Goal: Transaction & Acquisition: Purchase product/service

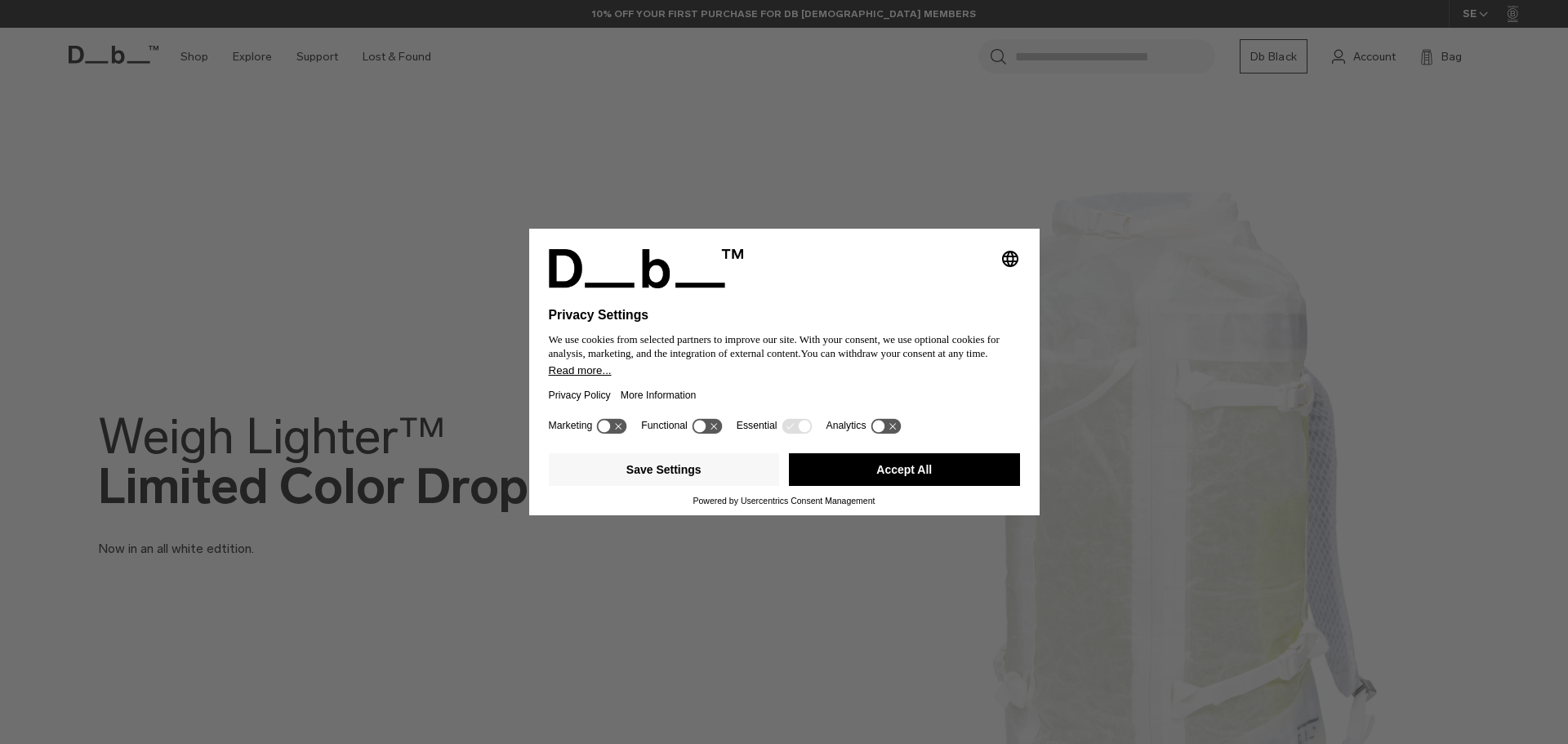
click at [869, 466] on button "Accept All" at bounding box center [904, 470] width 231 height 33
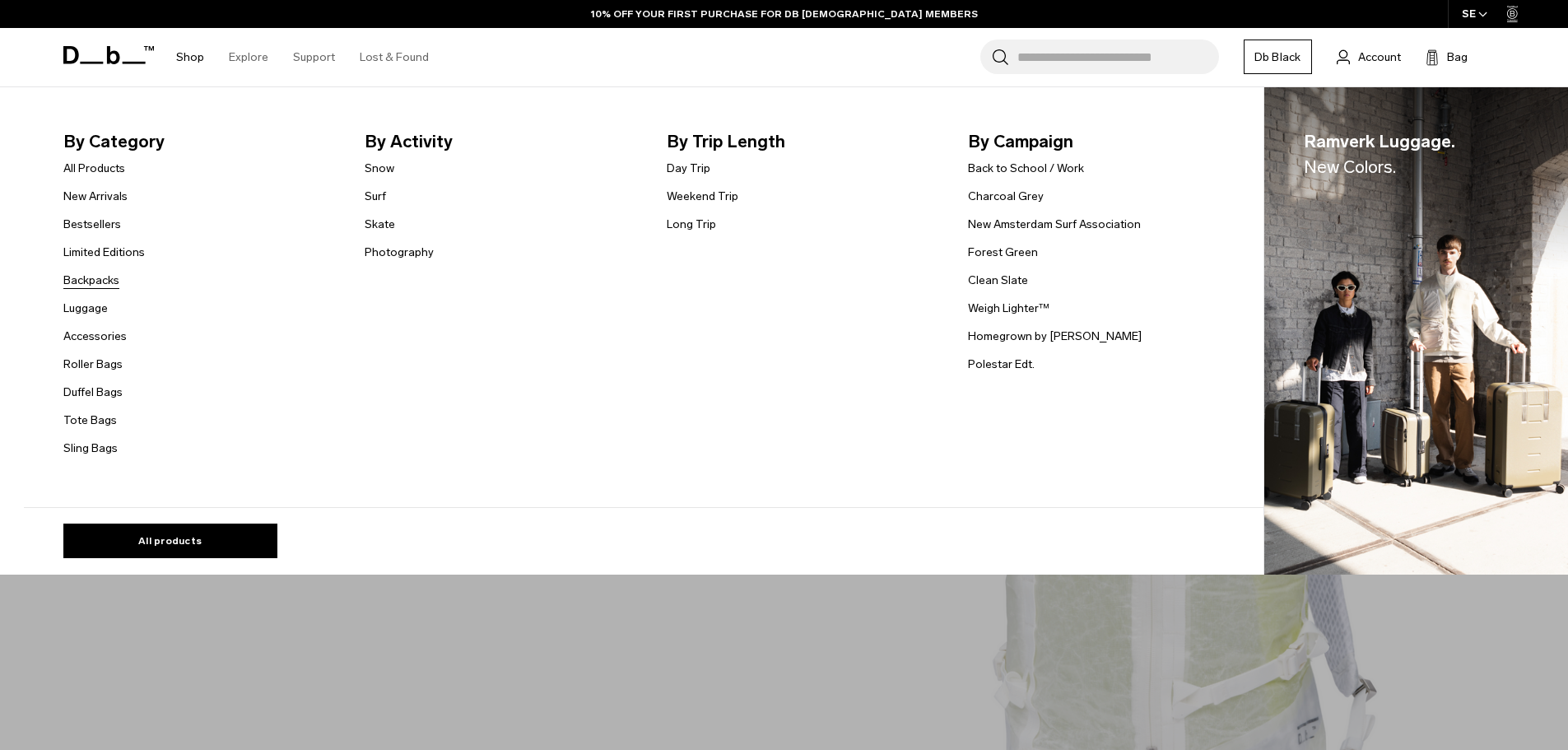
click at [107, 276] on link "Backpacks" at bounding box center [92, 280] width 56 height 17
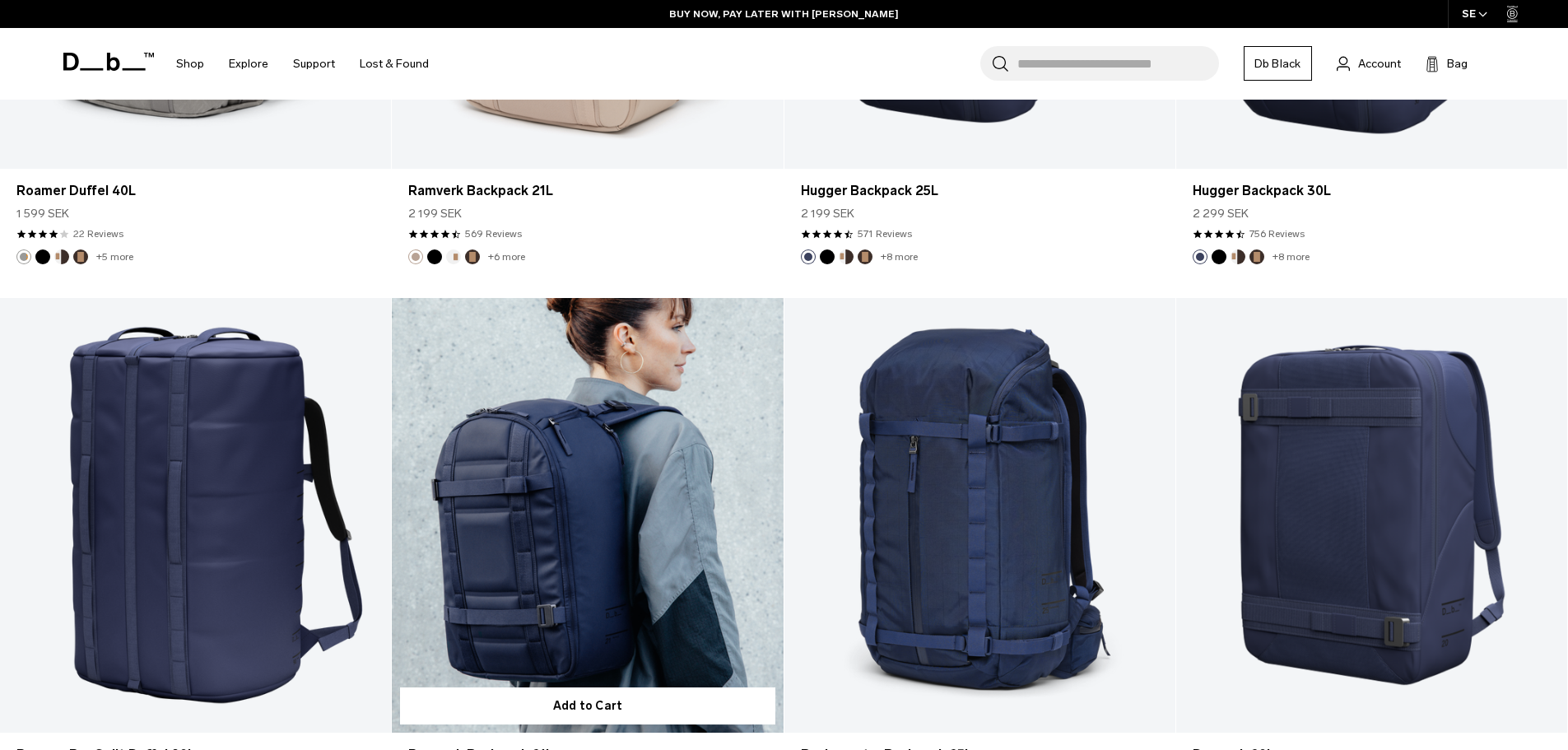
scroll to position [3703, 0]
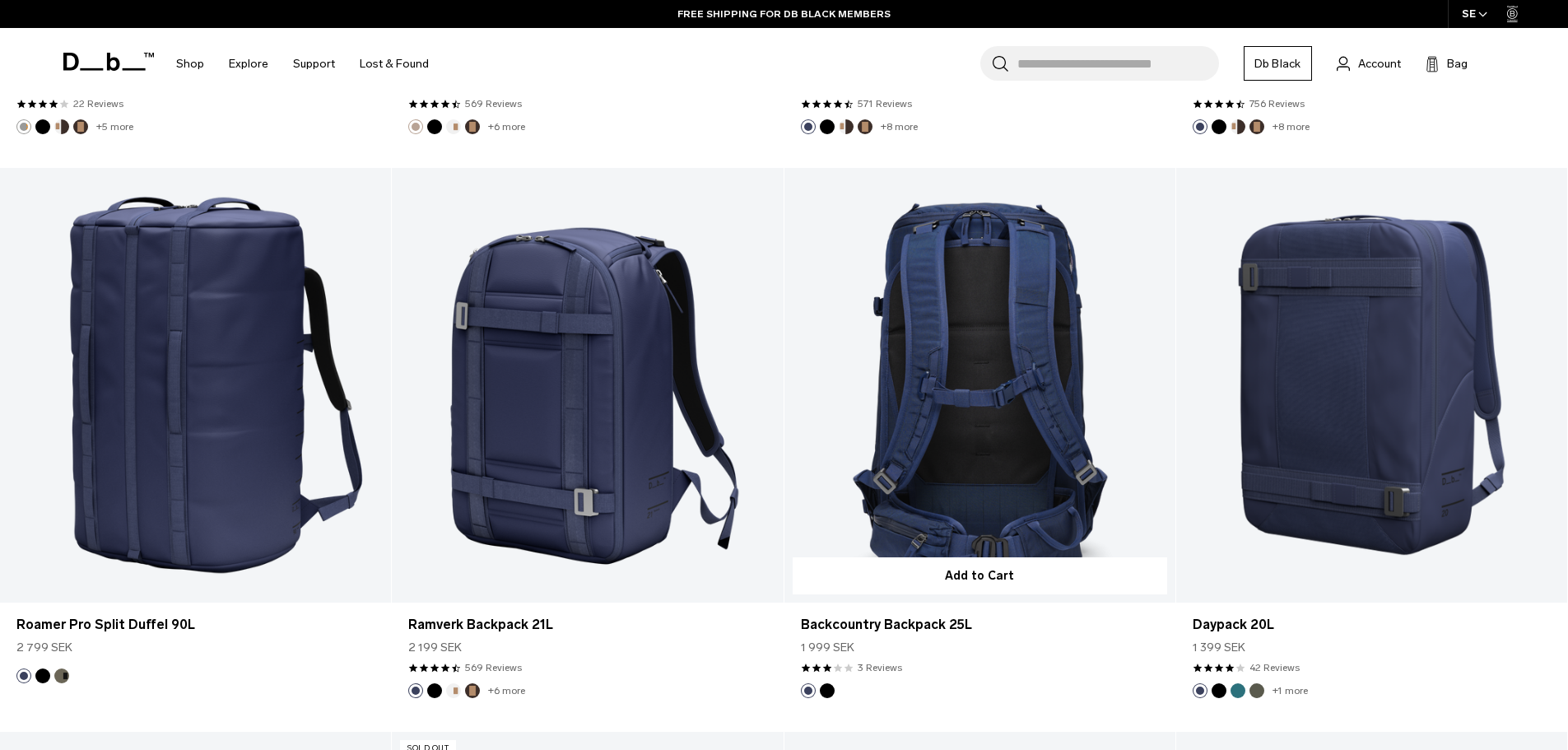
click at [1040, 393] on link "Backcountry Backpack 25L" at bounding box center [980, 385] width 391 height 435
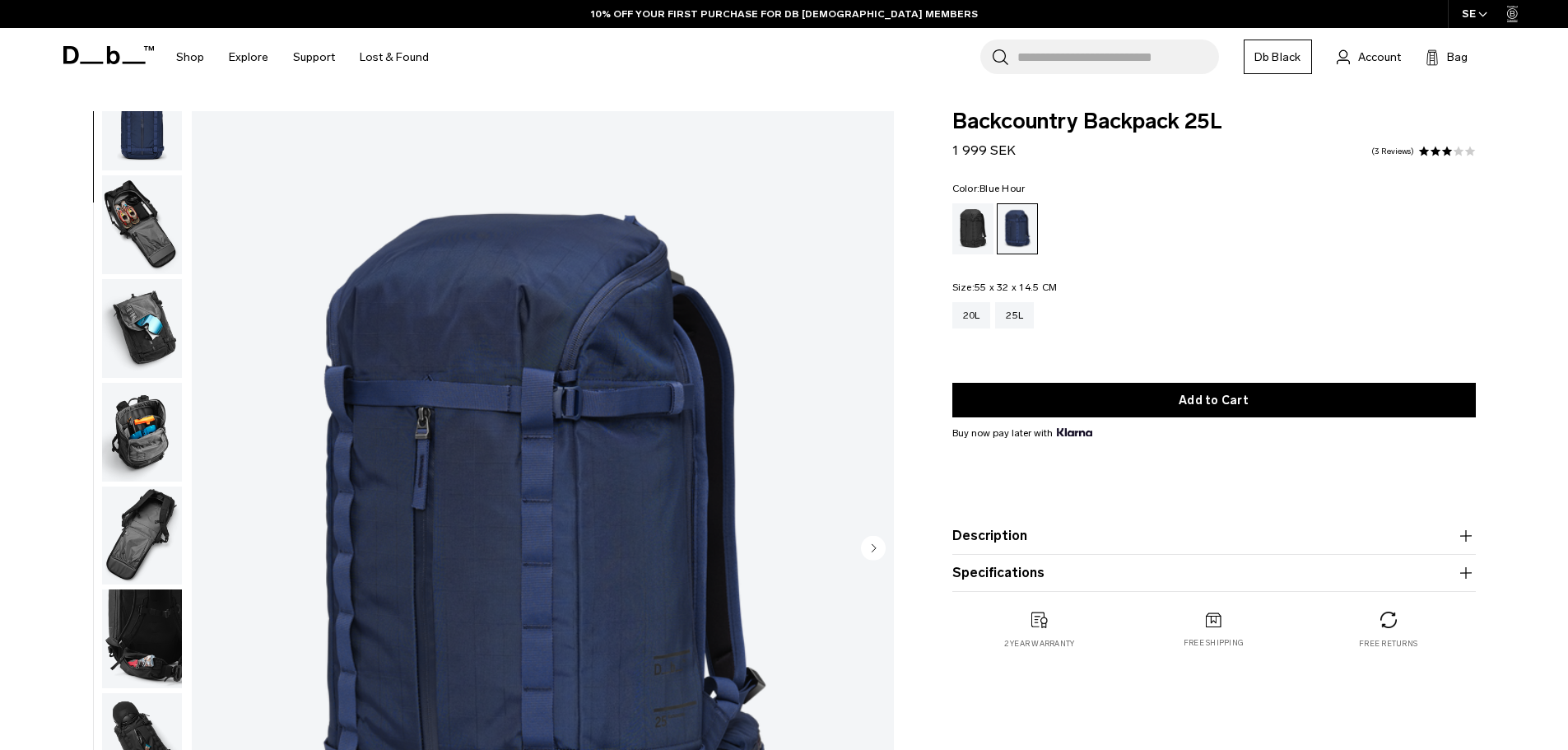
click at [155, 415] on img "button" at bounding box center [142, 432] width 80 height 99
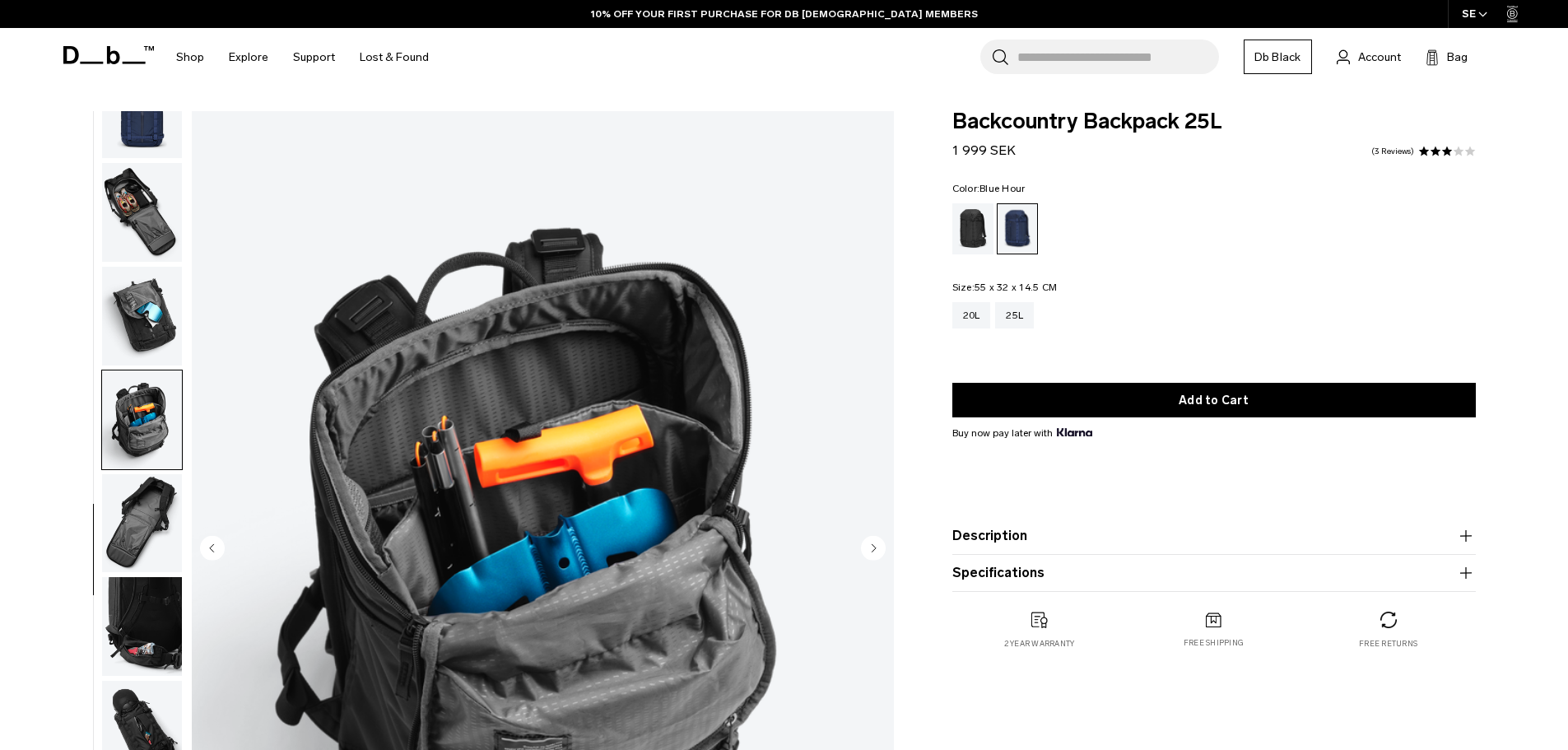
click at [154, 492] on img "button" at bounding box center [142, 523] width 80 height 99
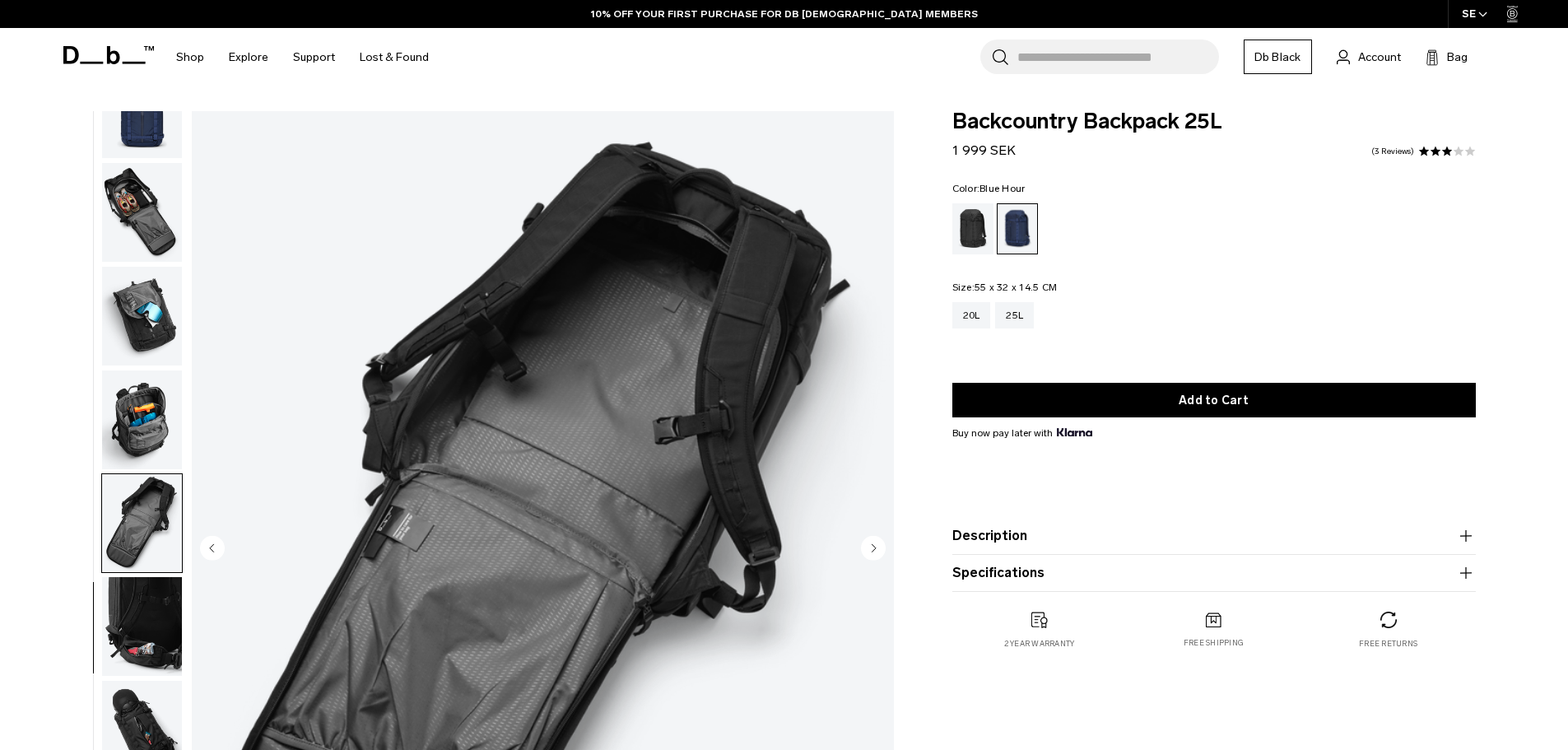
click at [161, 542] on img "button" at bounding box center [142, 523] width 80 height 99
click at [150, 593] on img "button" at bounding box center [142, 626] width 80 height 99
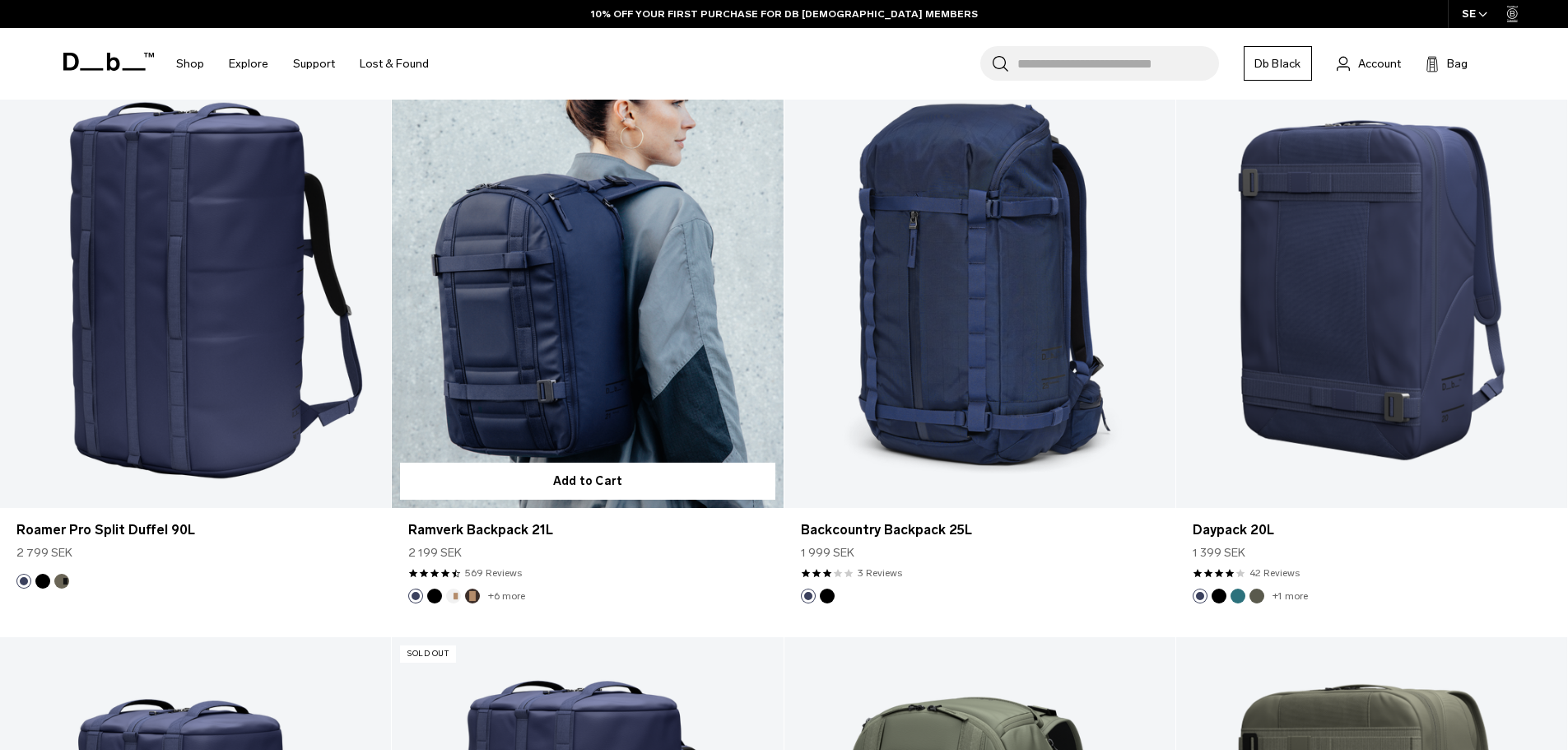
click at [599, 298] on link "Ramverk Backpack 21L" at bounding box center [587, 291] width 391 height 435
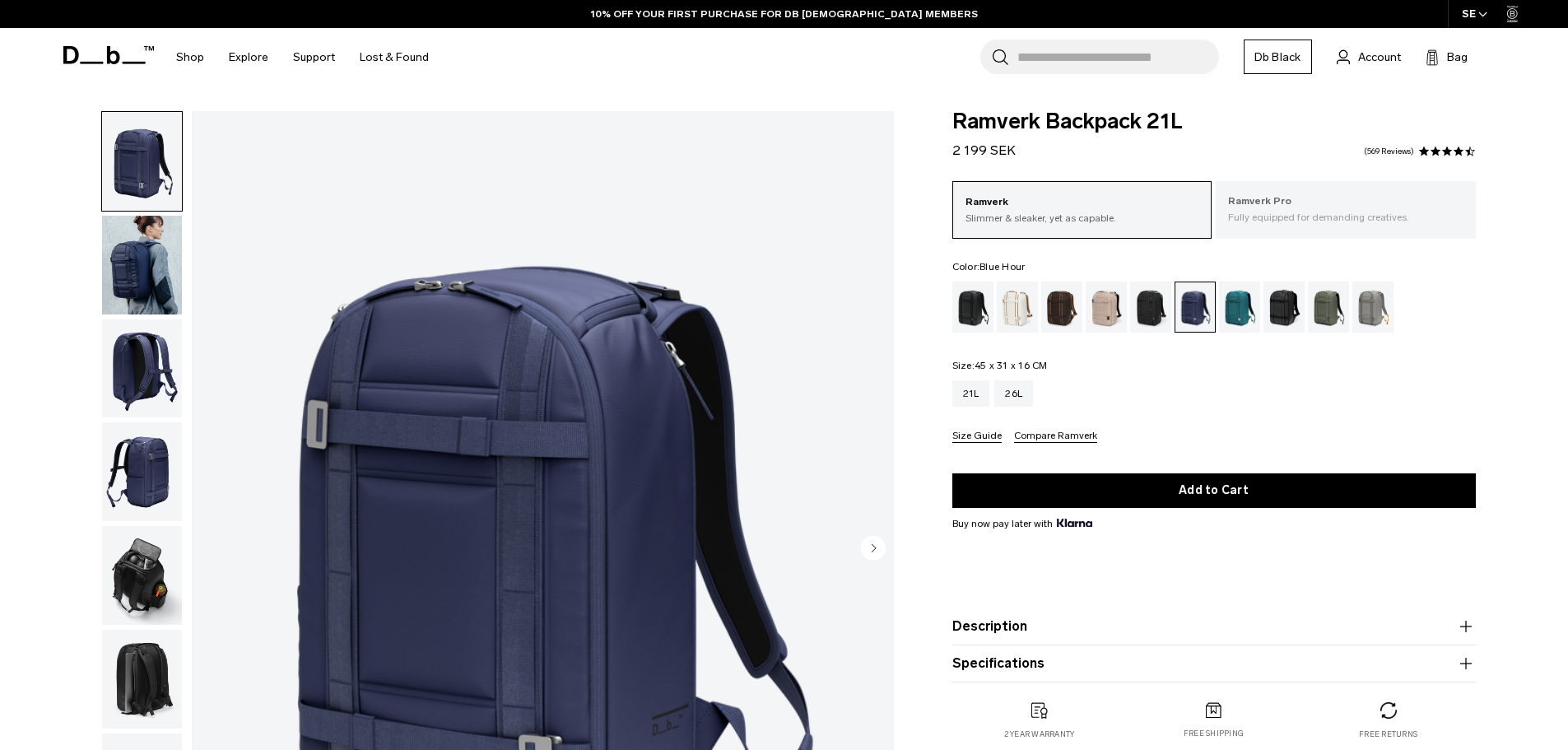
click at [1332, 210] on p "Ramverk Pro" at bounding box center [1346, 202] width 236 height 17
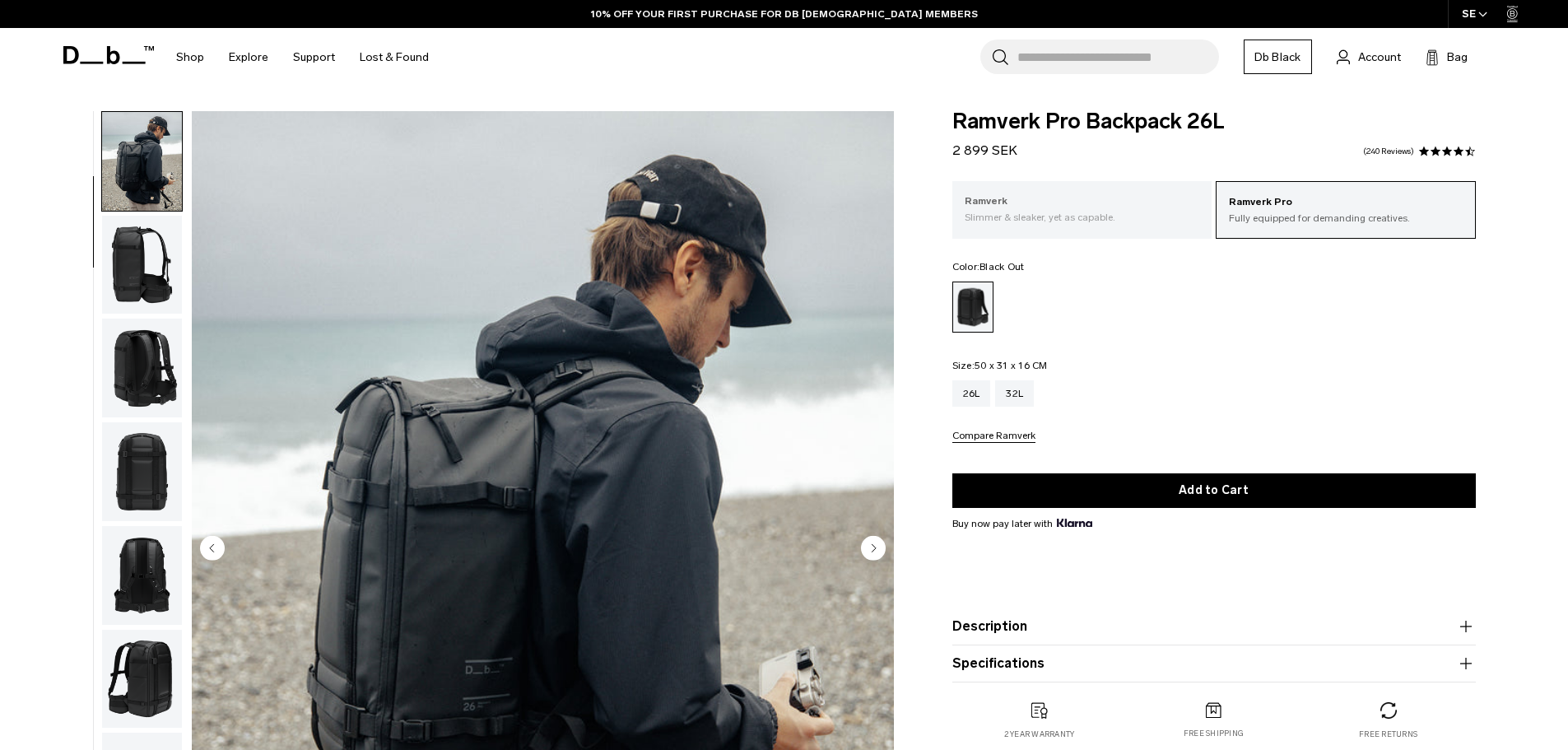
click at [1075, 213] on p "Slimmer & sleaker, yet as capable." at bounding box center [1083, 217] width 236 height 15
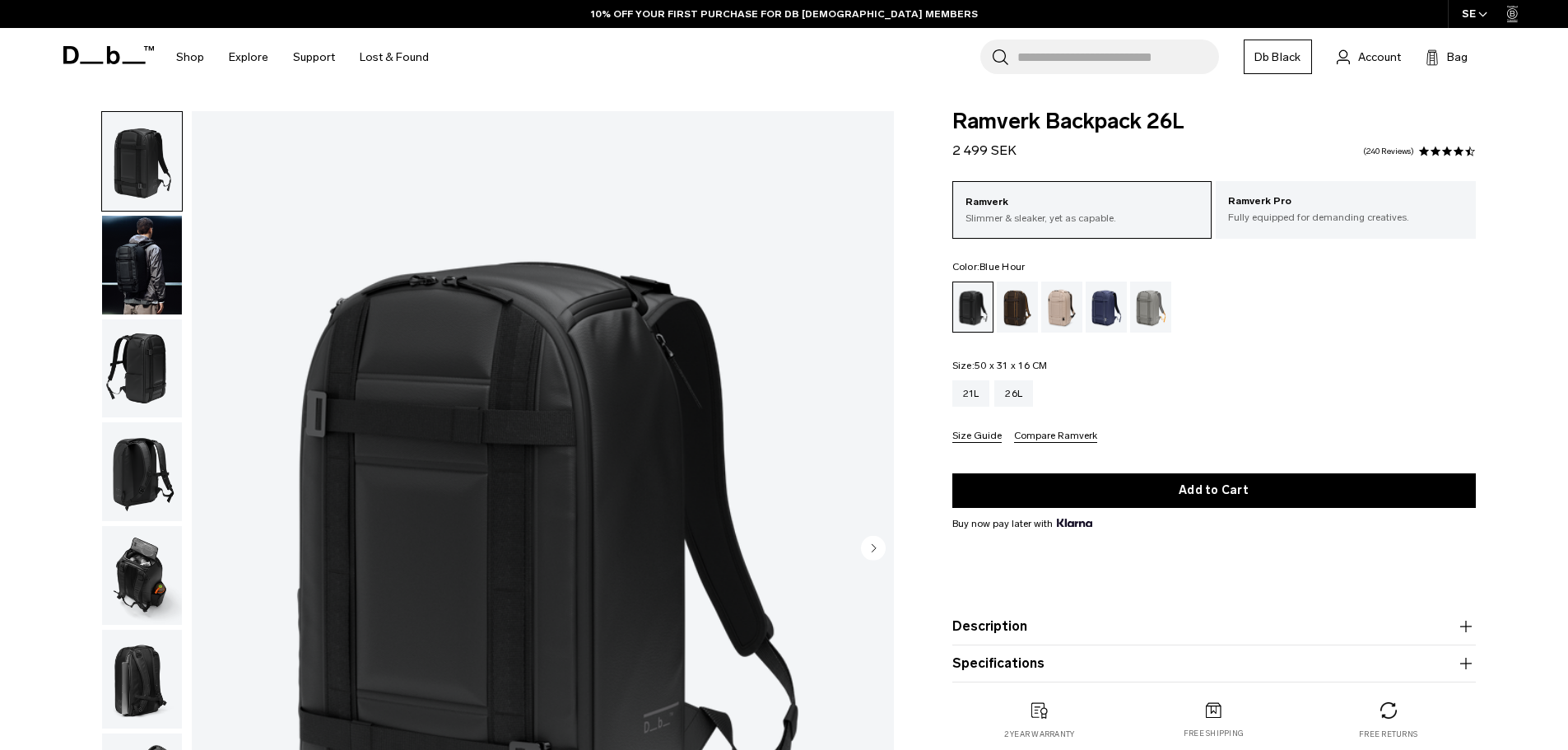
click at [1112, 314] on div "Blue Hour" at bounding box center [1106, 307] width 42 height 51
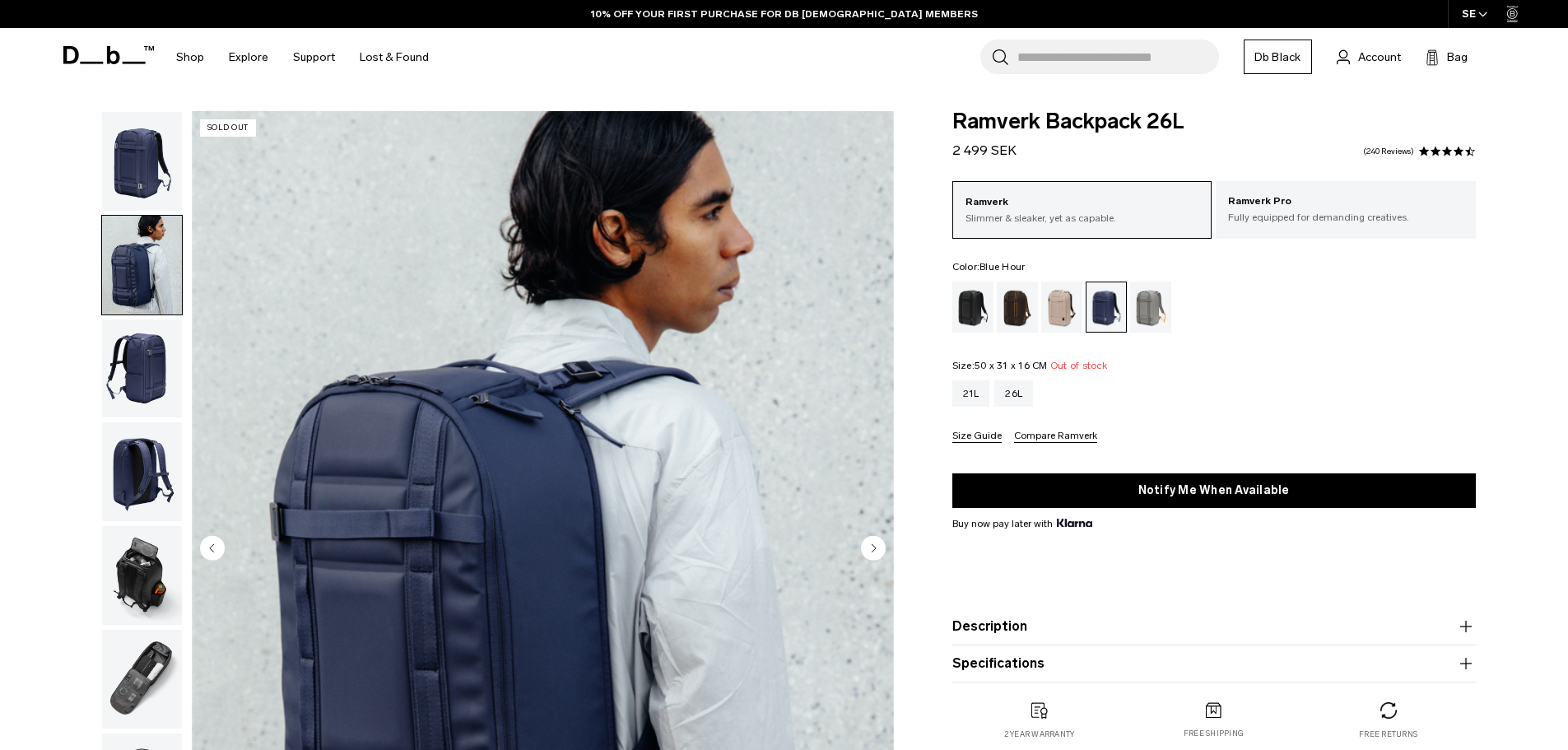
click at [126, 386] on img "button" at bounding box center [142, 368] width 80 height 99
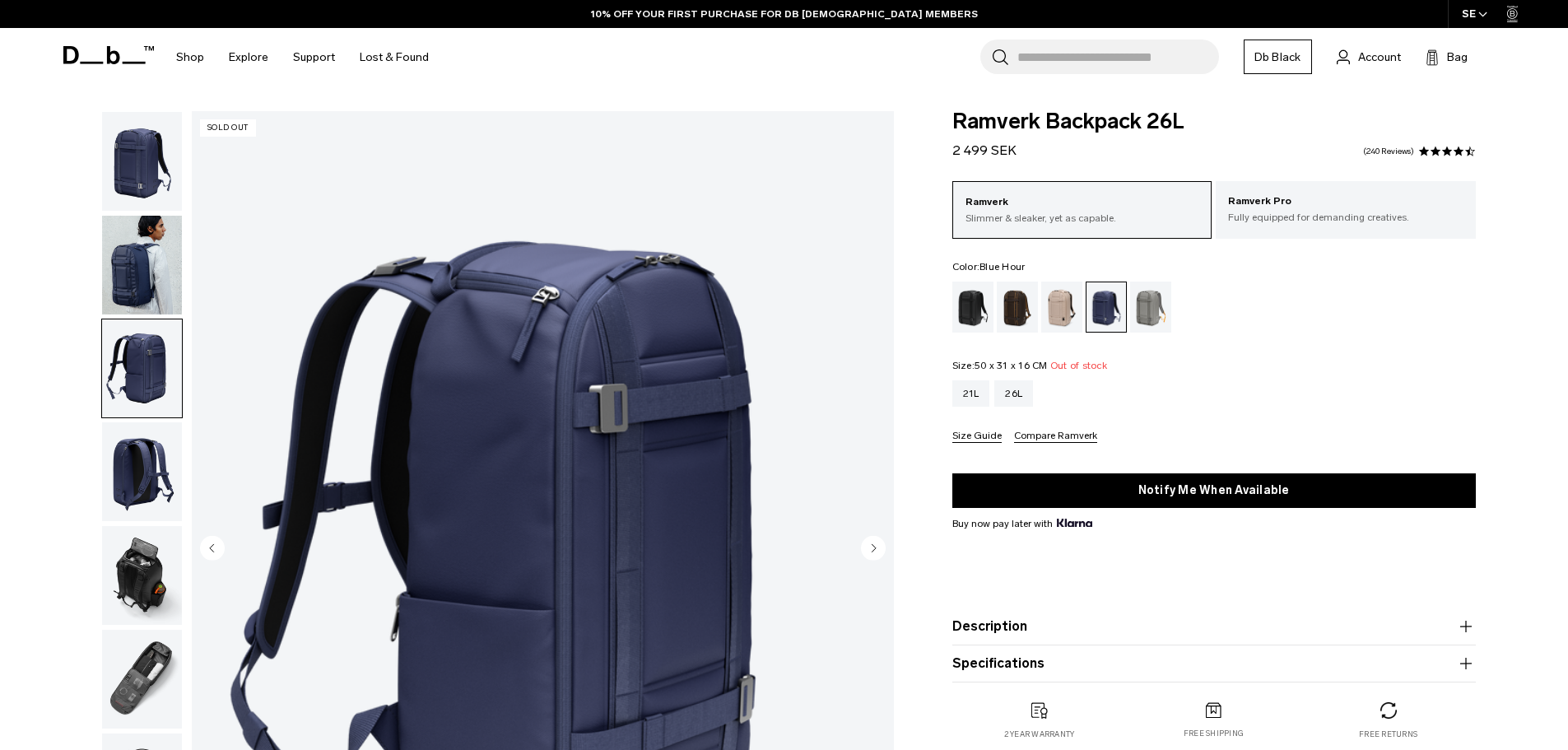
click at [120, 487] on img "button" at bounding box center [142, 471] width 80 height 99
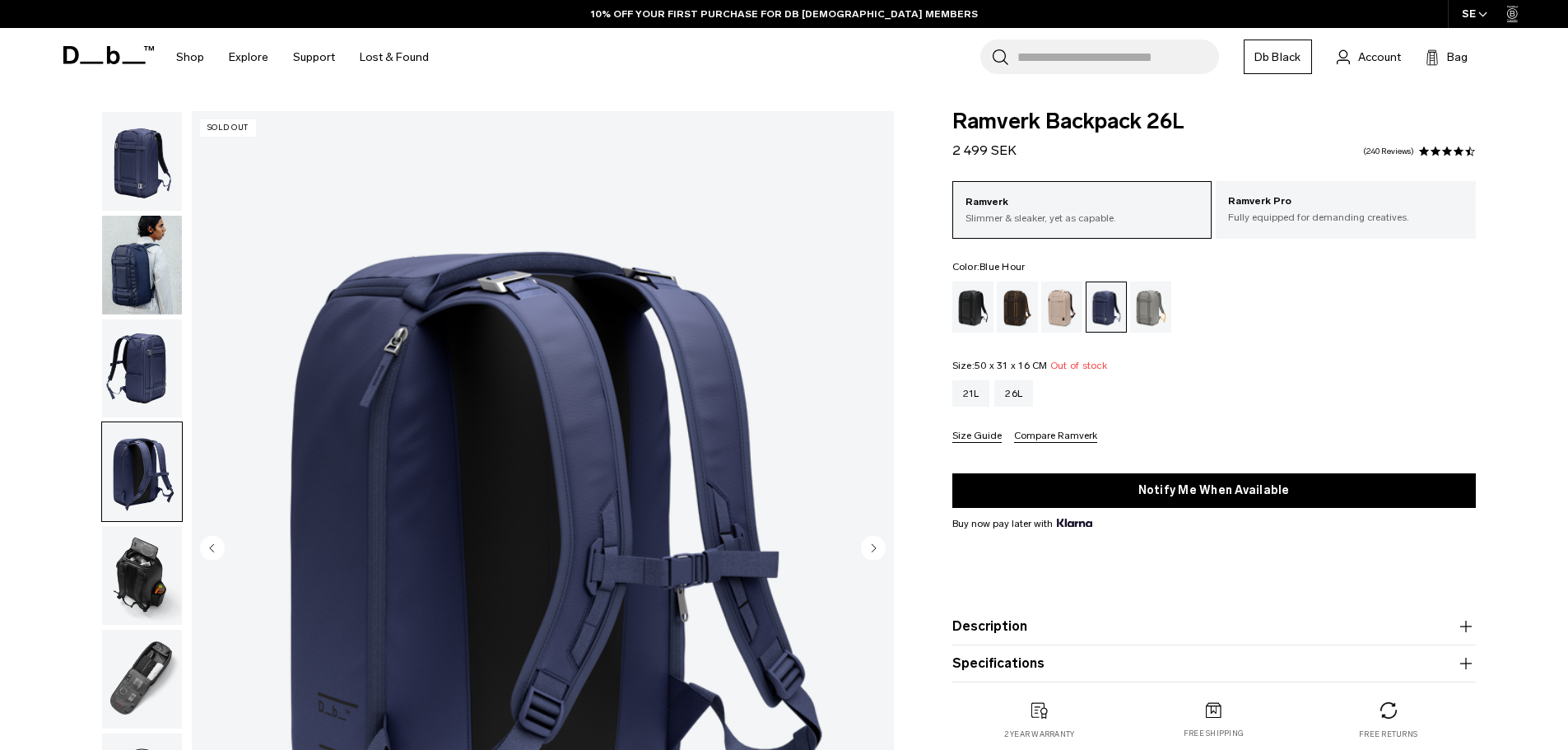
click at [125, 587] on img "button" at bounding box center [142, 575] width 80 height 99
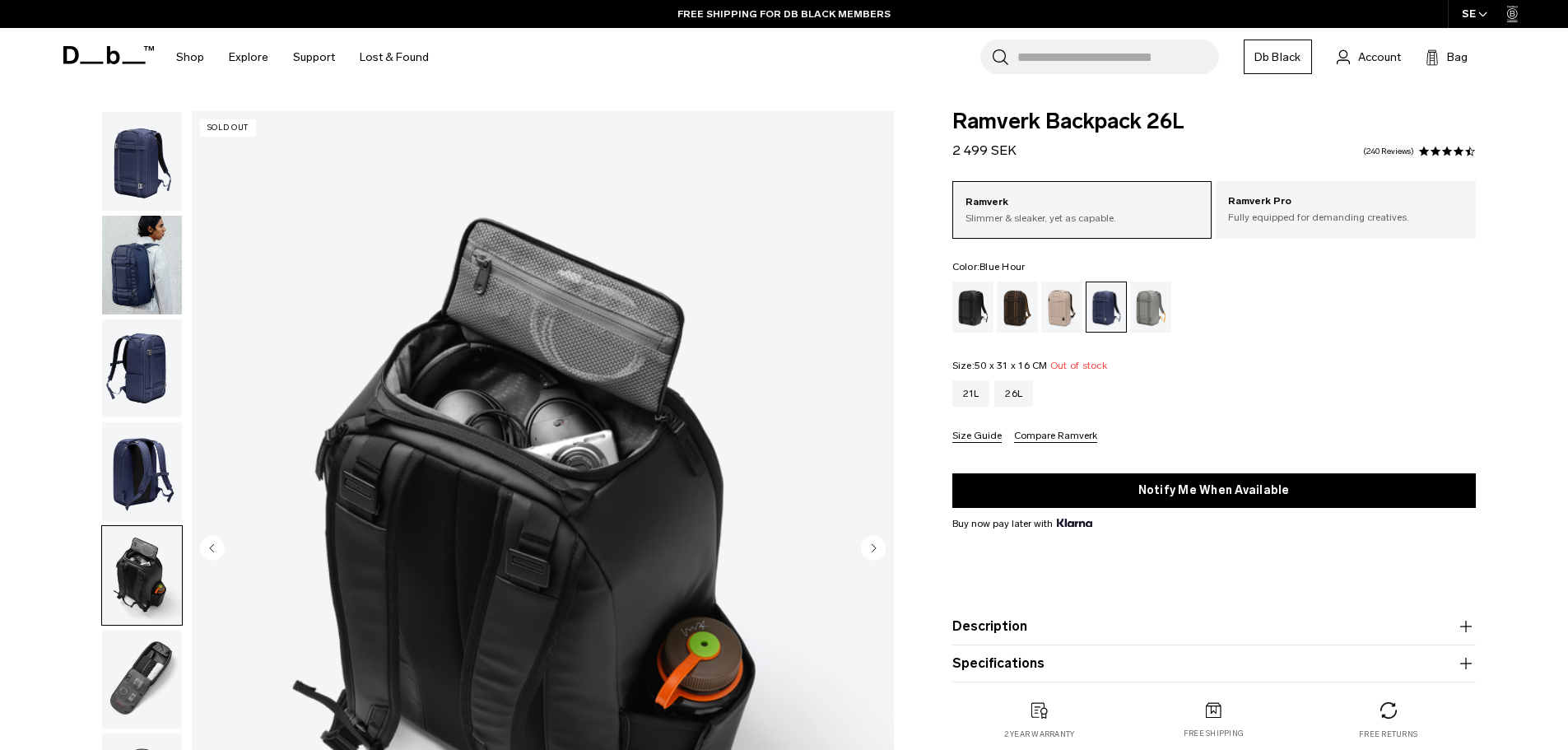
click at [137, 472] on img "button" at bounding box center [142, 471] width 80 height 99
